Goal: Task Accomplishment & Management: Manage account settings

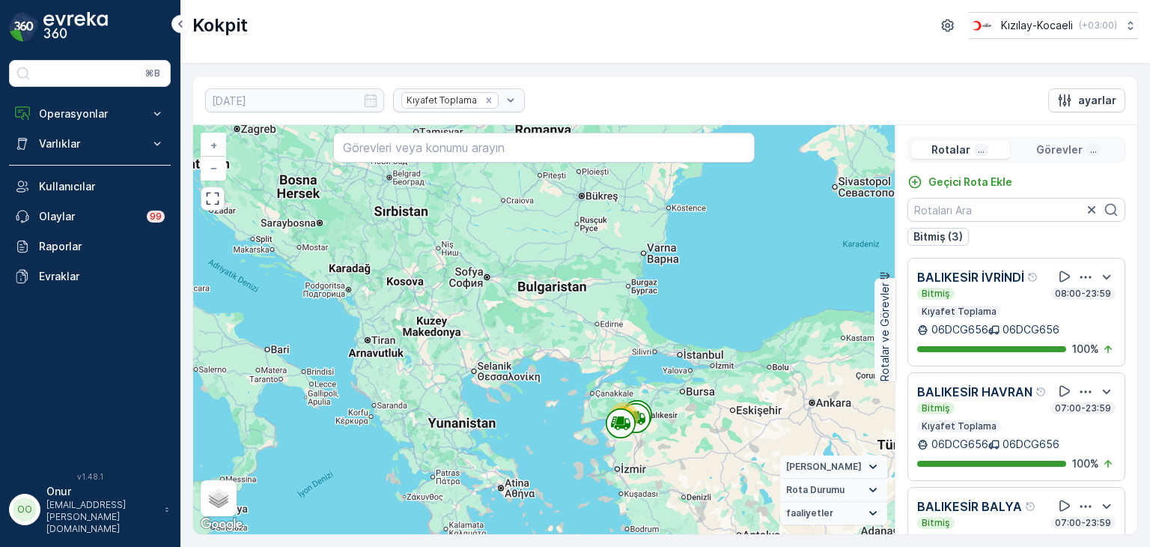
scroll to position [37, 0]
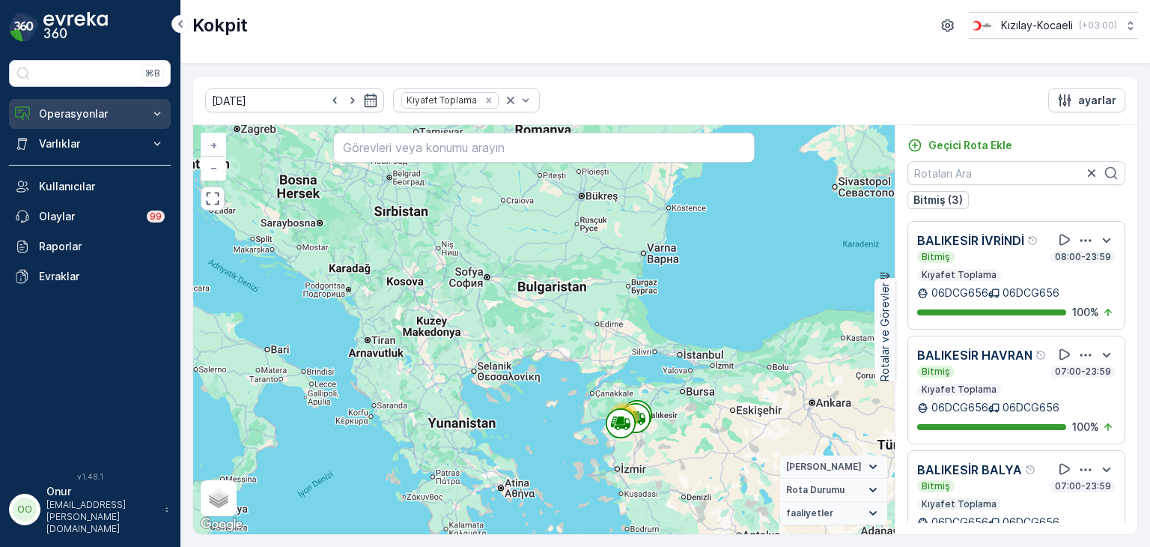
click at [107, 121] on button "Operasyonlar" at bounding box center [90, 114] width 162 height 30
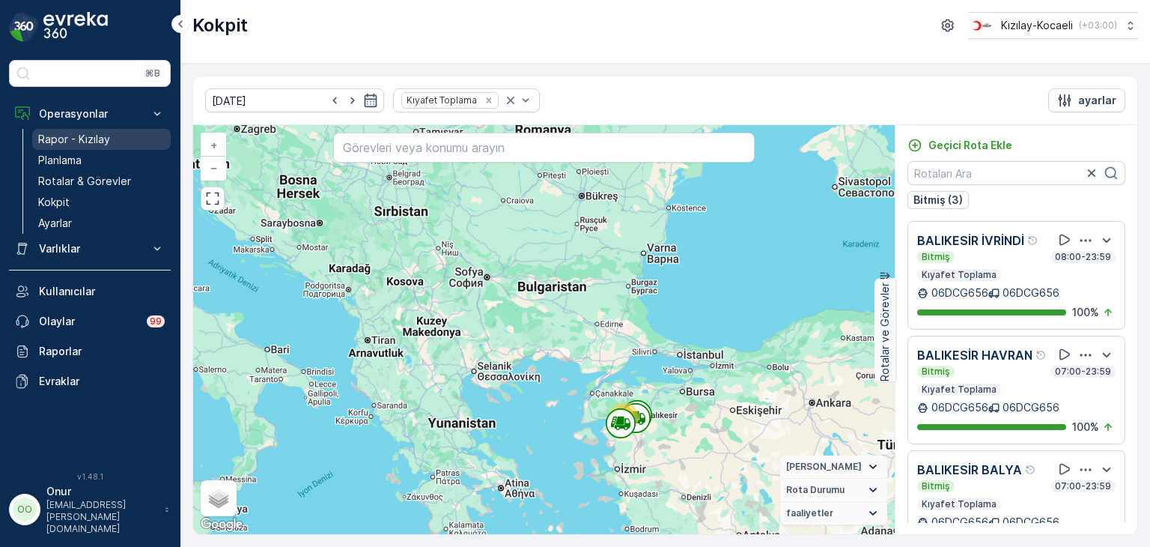
click at [91, 142] on p "Rapor - Kızılay" at bounding box center [74, 139] width 72 height 15
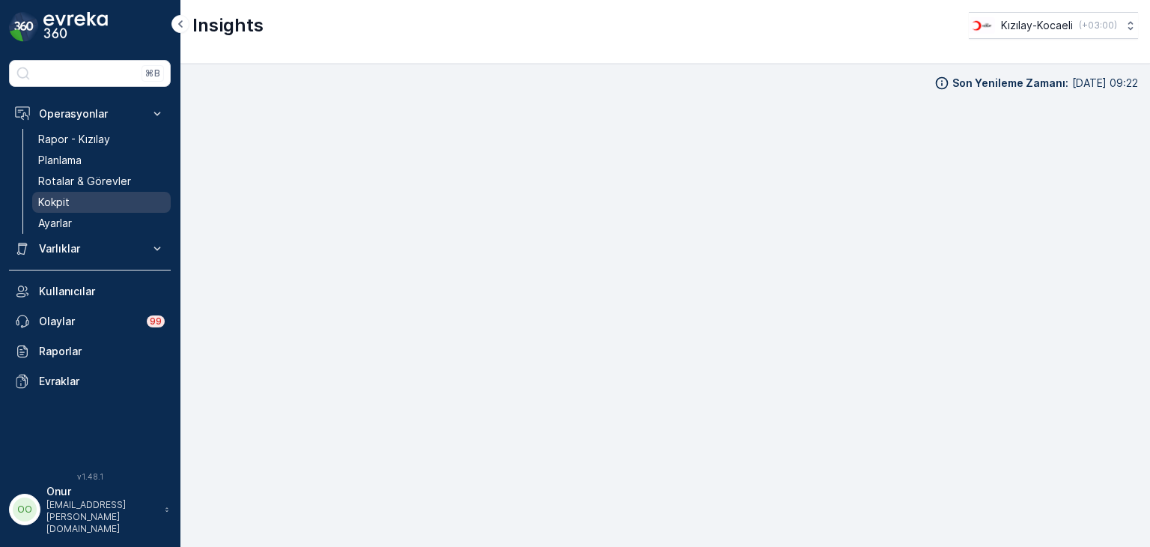
click at [48, 201] on p "Kokpit" at bounding box center [53, 202] width 31 height 15
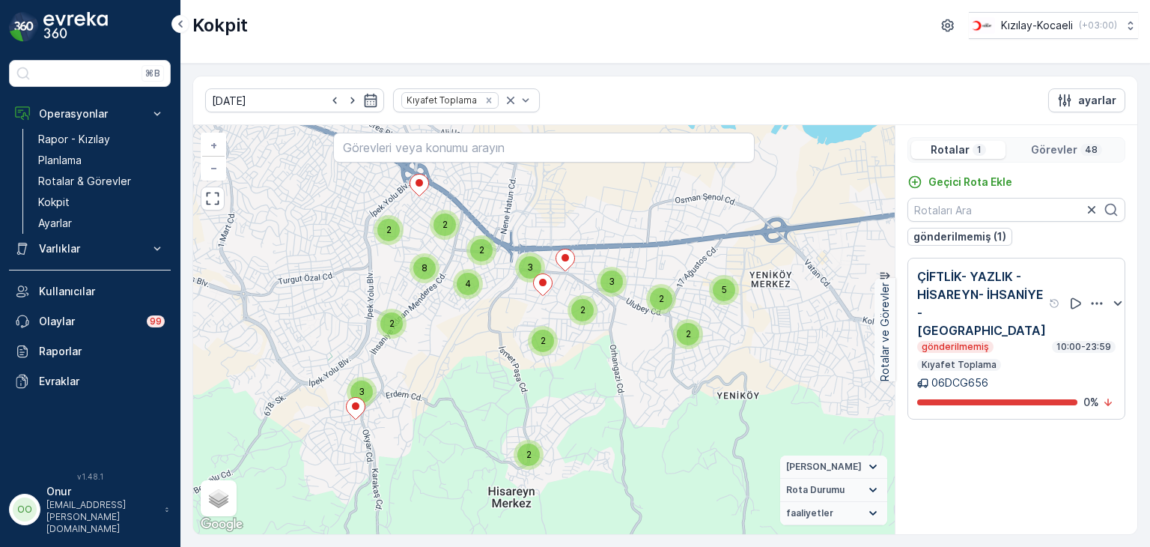
click at [1092, 303] on icon "button" at bounding box center [1097, 303] width 15 height 15
click at [1064, 380] on div "Sil" at bounding box center [1071, 372] width 131 height 21
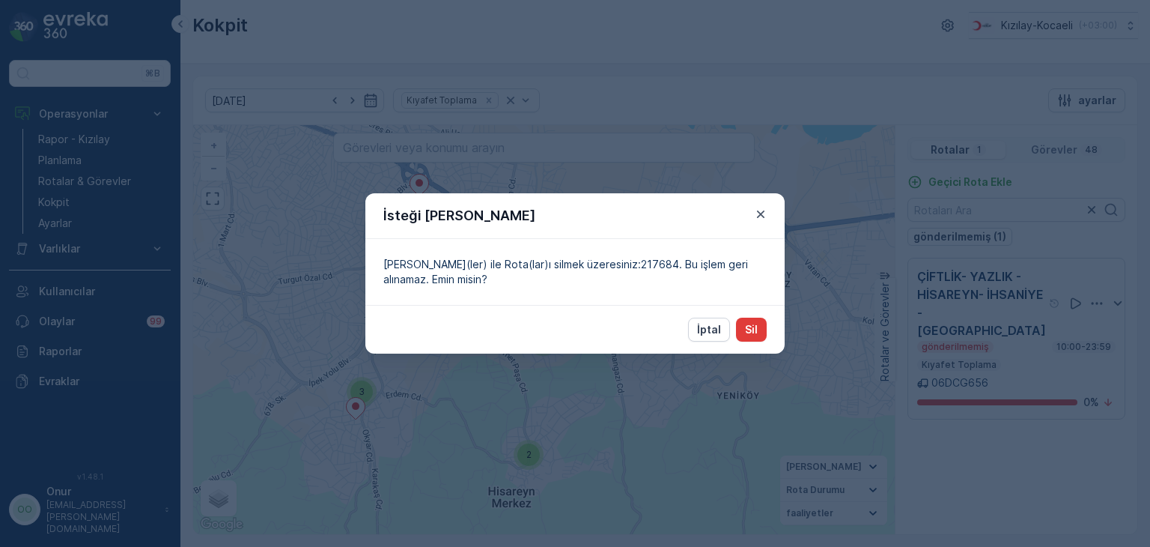
click at [762, 335] on button "Sil" at bounding box center [751, 330] width 31 height 24
